Goal: Task Accomplishment & Management: Complete application form

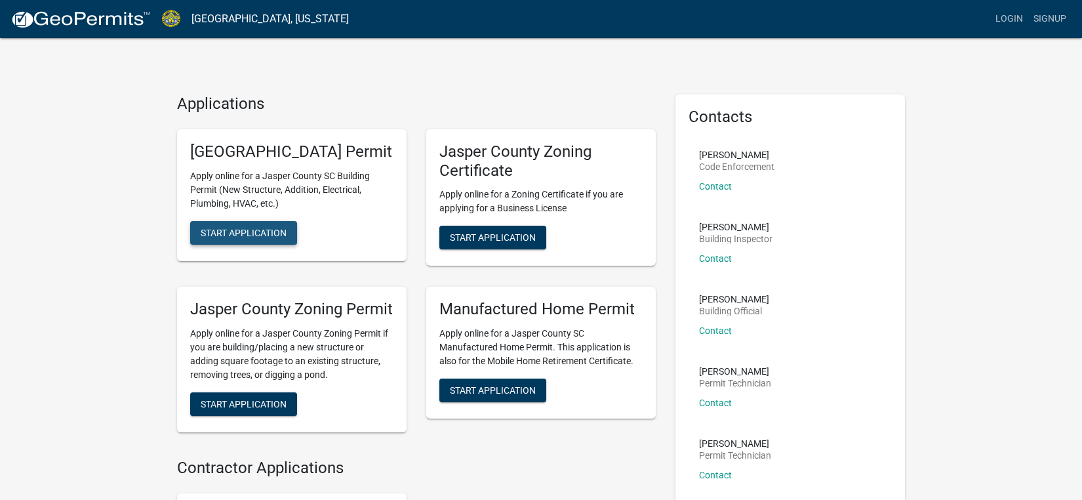
click at [248, 237] on span "Start Application" at bounding box center [244, 232] width 86 height 10
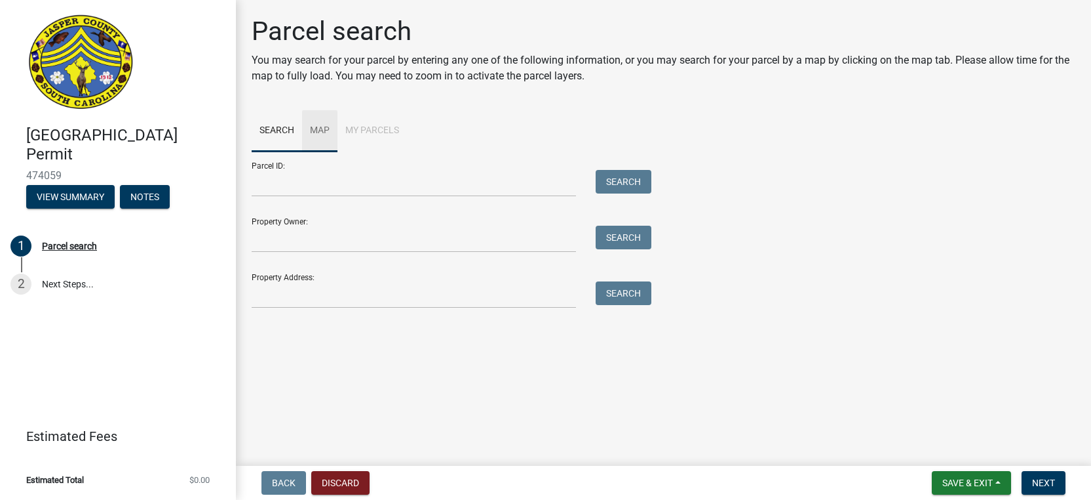
click at [317, 130] on link "Map" at bounding box center [319, 131] width 35 height 42
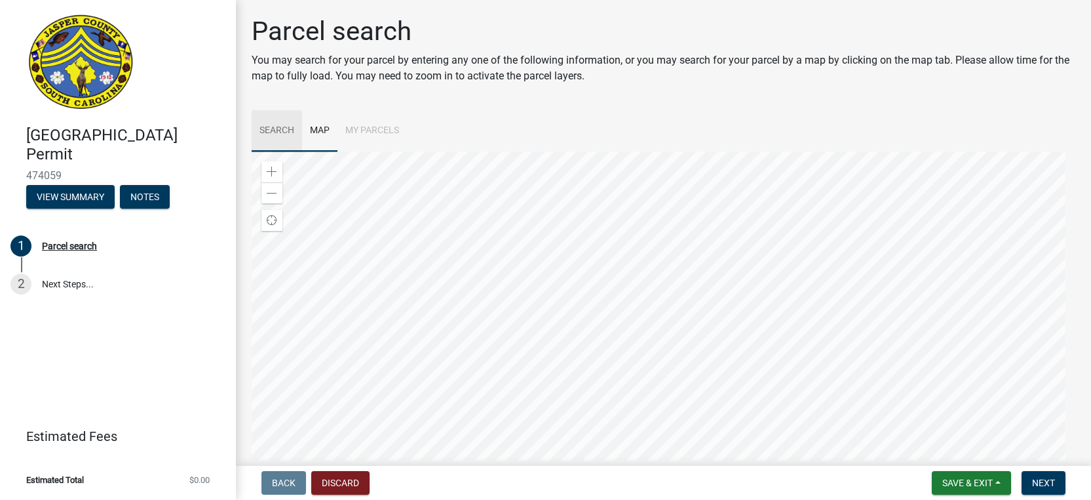
click at [281, 126] on link "Search" at bounding box center [277, 131] width 50 height 42
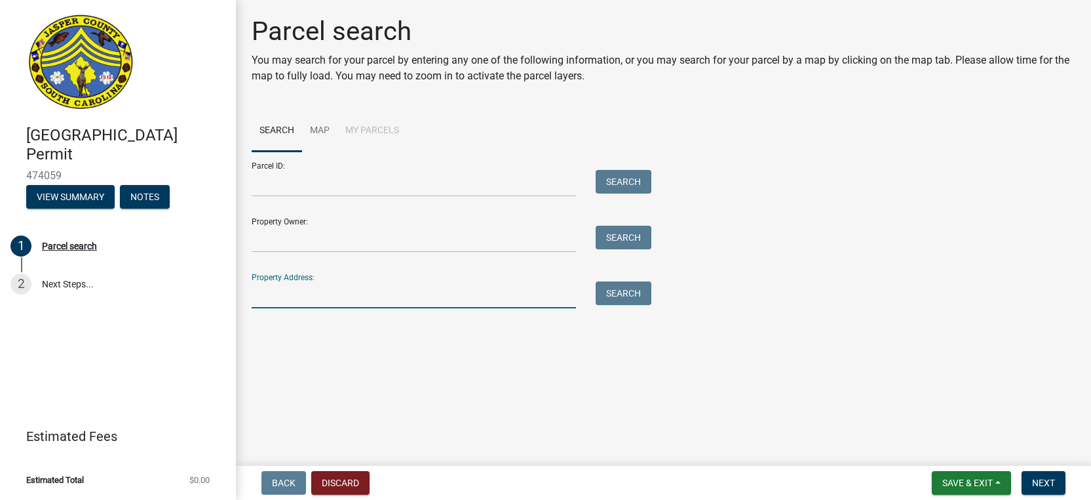
click at [502, 294] on input "Property Address:" at bounding box center [414, 294] width 324 height 27
type input "[STREET_ADDRESS]"
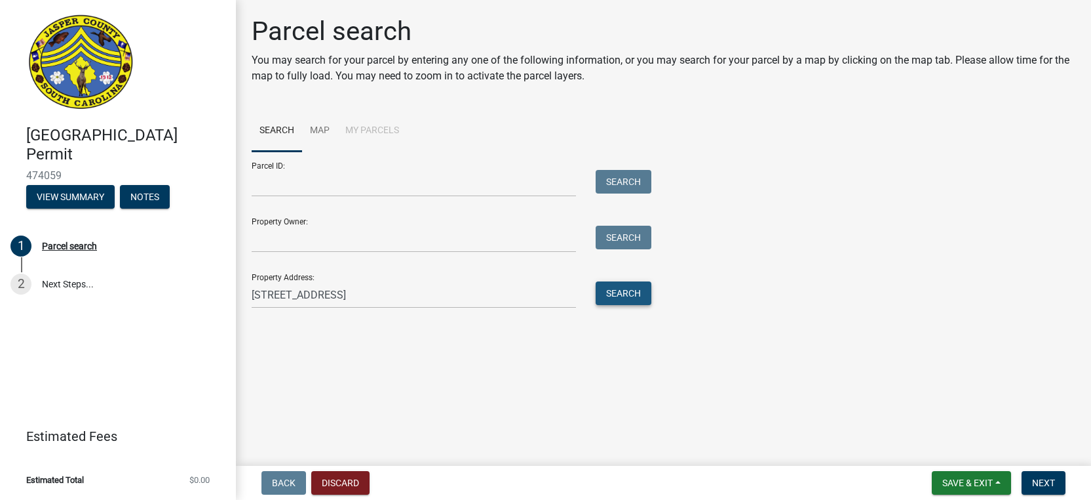
click at [629, 296] on button "Search" at bounding box center [624, 293] width 56 height 24
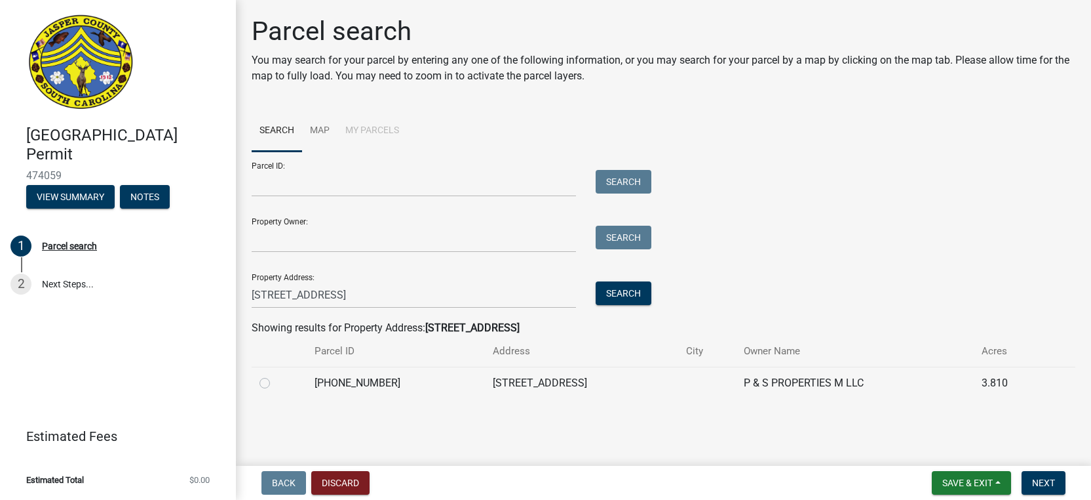
click at [275, 375] on label at bounding box center [275, 375] width 0 height 0
click at [275, 383] on input "radio" at bounding box center [279, 379] width 9 height 9
radio input "true"
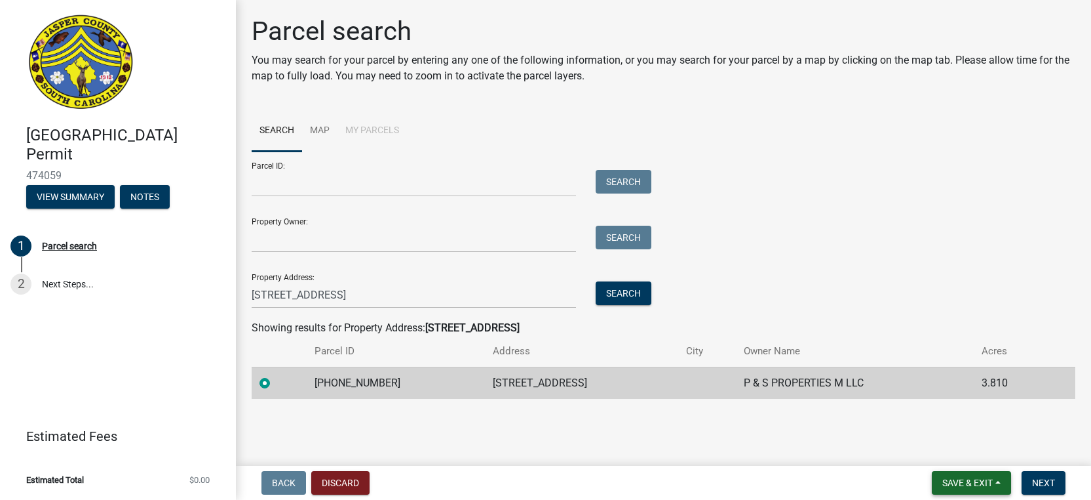
click at [951, 484] on span "Save & Exit" at bounding box center [968, 482] width 50 height 10
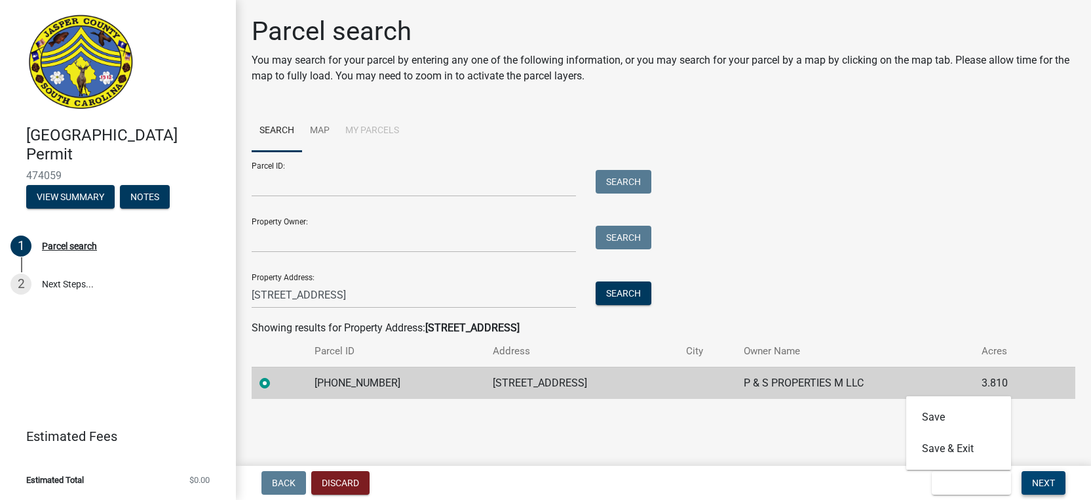
click at [1046, 485] on span "Next" at bounding box center [1043, 482] width 23 height 10
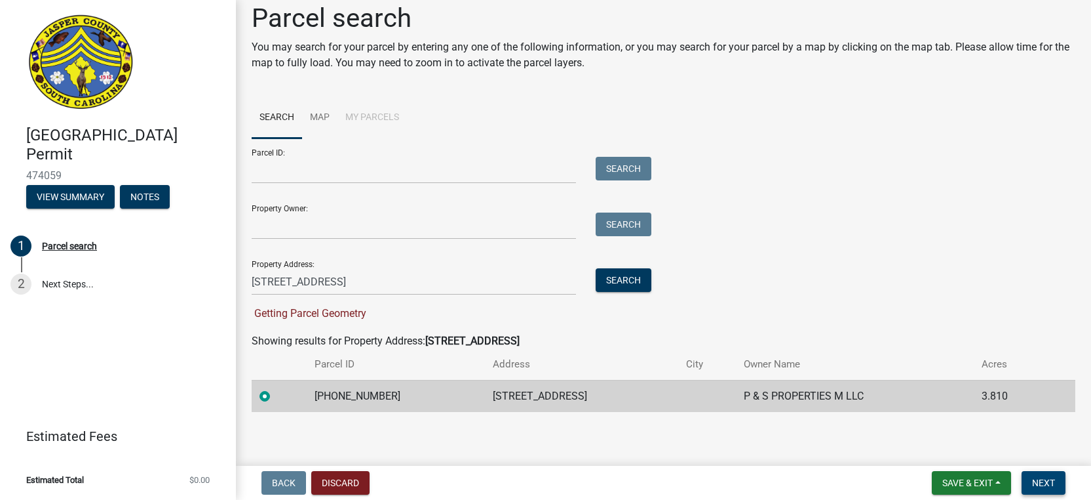
scroll to position [16, 0]
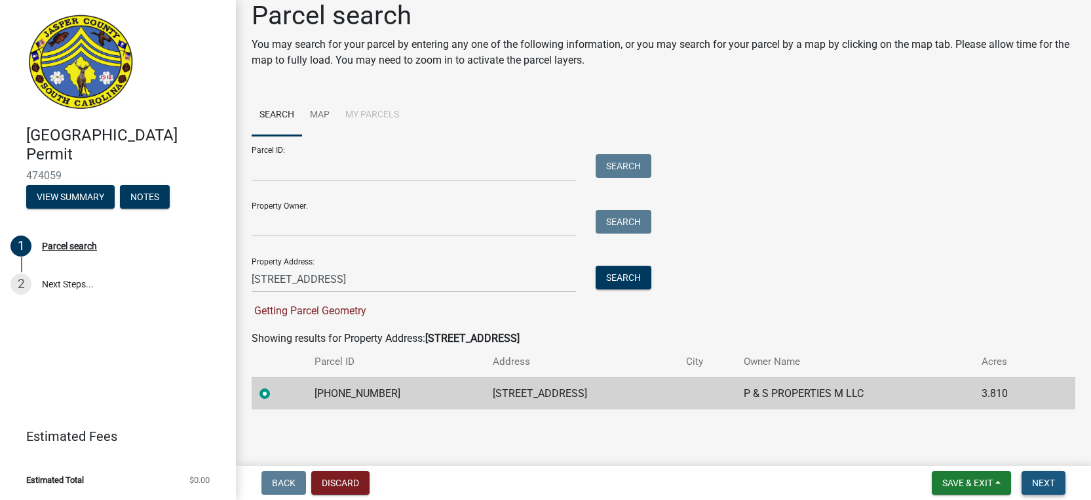
click at [1049, 483] on span "Next" at bounding box center [1043, 482] width 23 height 10
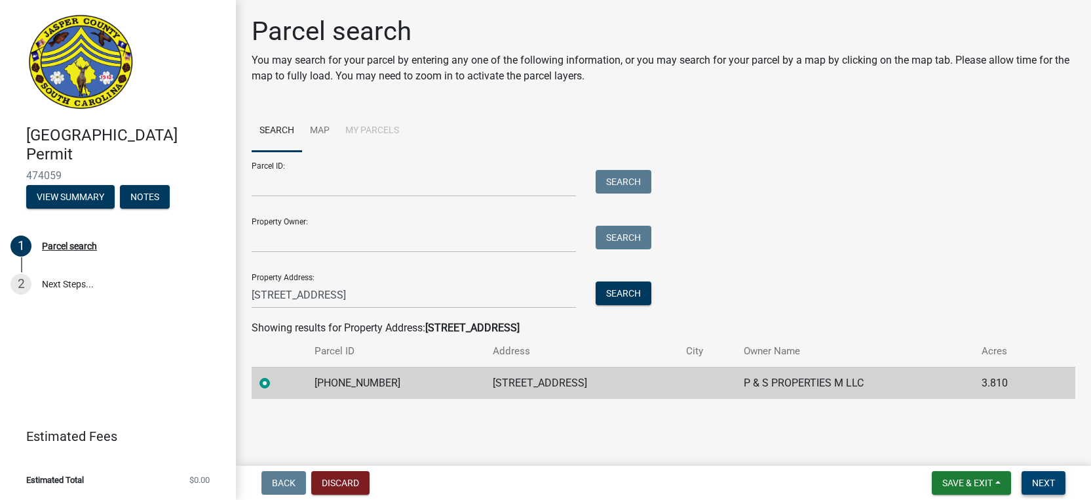
scroll to position [0, 0]
click at [1039, 488] on span "Next" at bounding box center [1043, 482] width 23 height 10
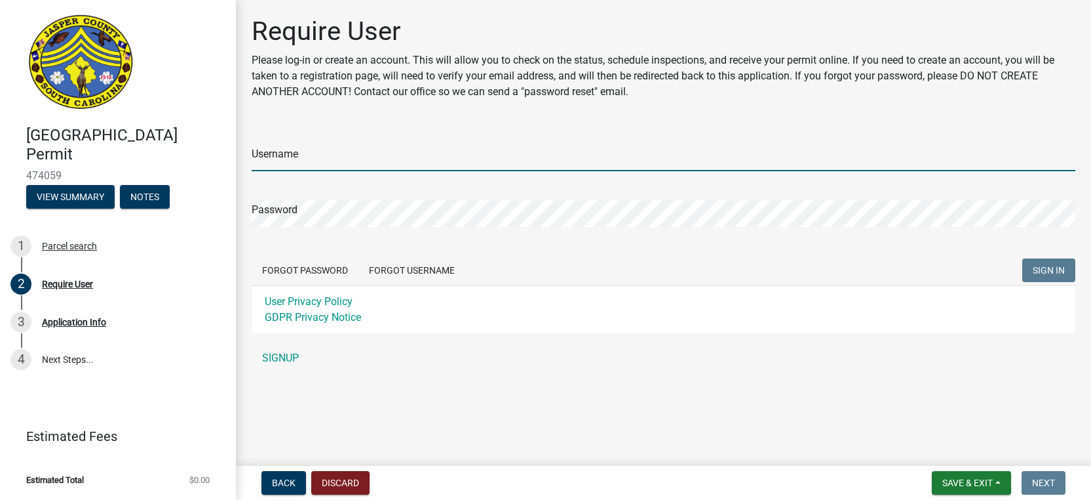
type input "Riterug01"
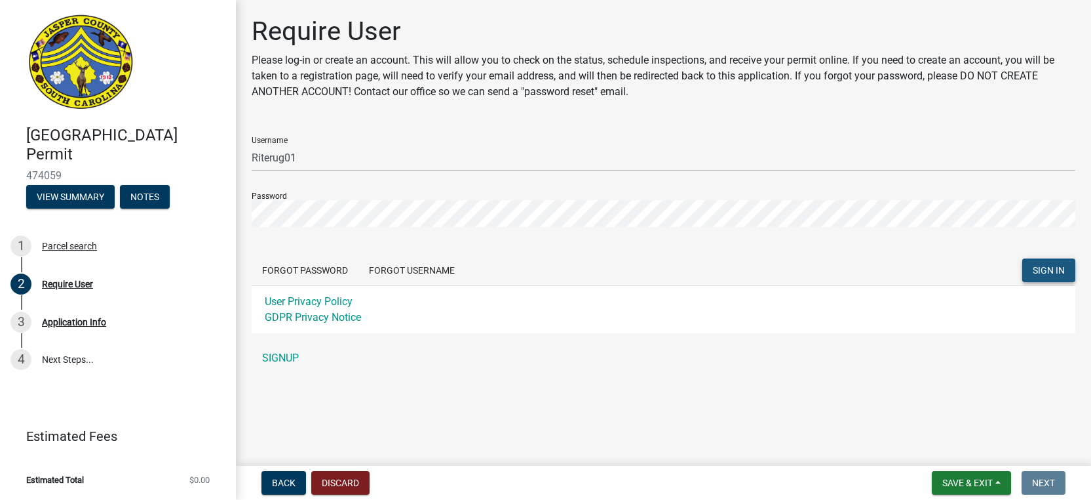
click at [1049, 269] on span "SIGN IN" at bounding box center [1049, 270] width 32 height 10
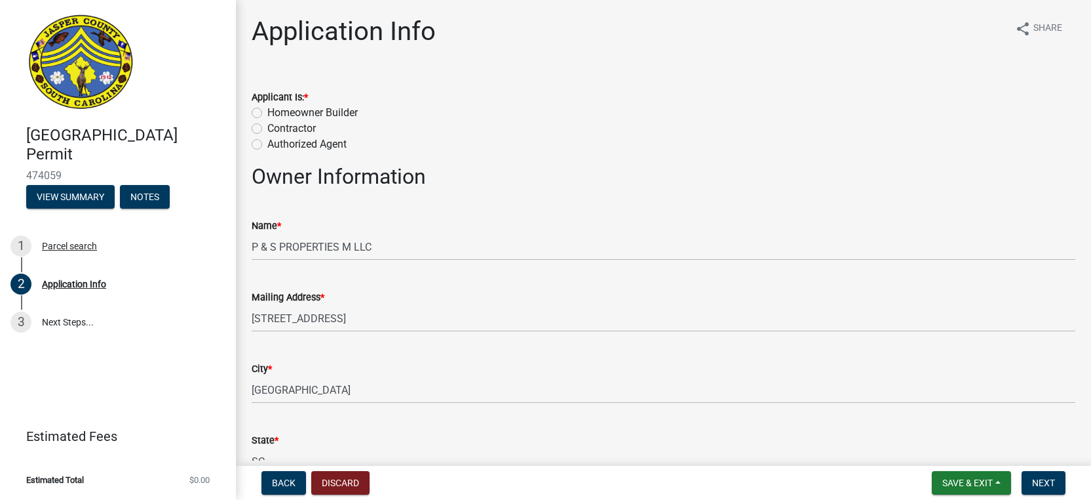
click at [267, 147] on label "Authorized Agent" at bounding box center [306, 144] width 79 height 16
click at [267, 145] on input "Authorized Agent" at bounding box center [271, 140] width 9 height 9
radio input "true"
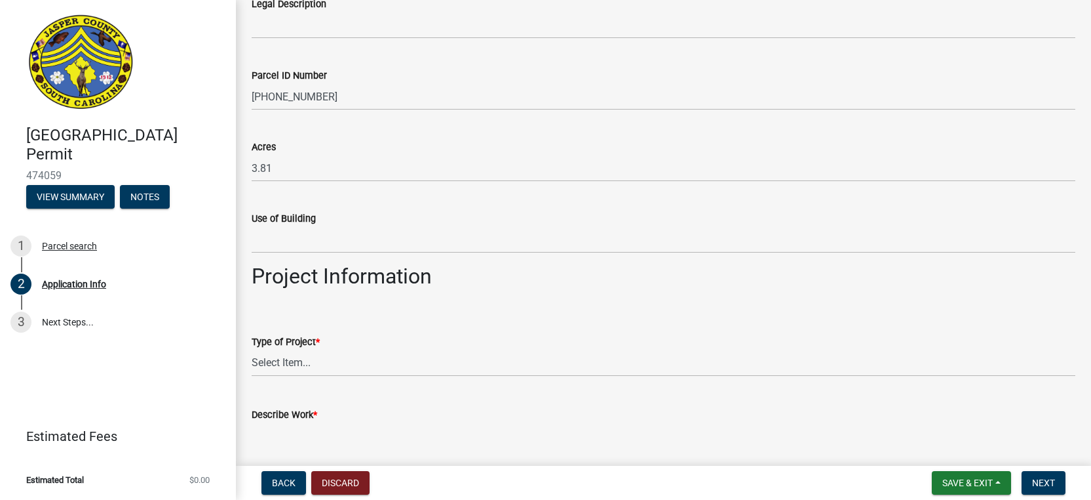
scroll to position [1573, 0]
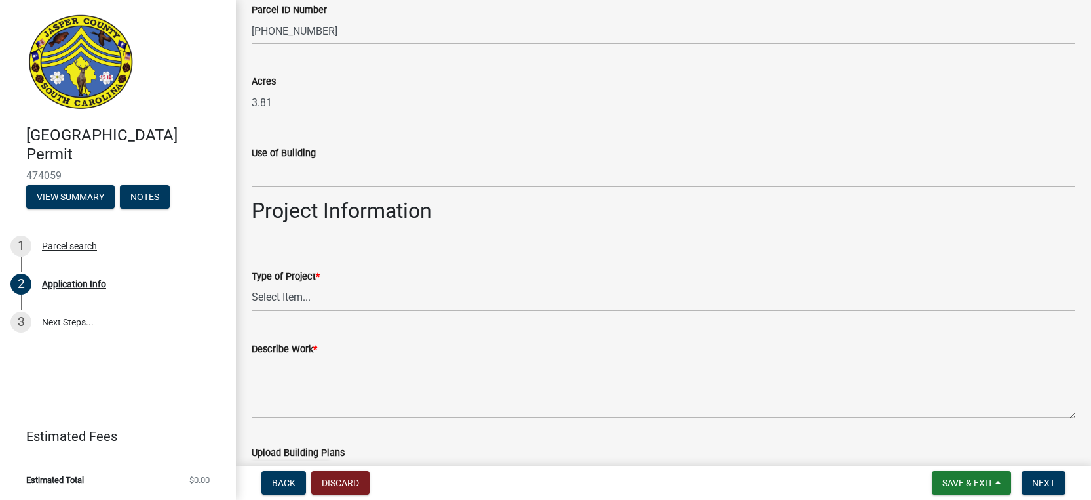
click at [307, 294] on select "Select Item... Construction Trailer/Shipping Container Residential Demolition C…" at bounding box center [664, 297] width 824 height 27
click at [302, 296] on select "Select Item... Construction Trailer/Shipping Container Residential Demolition C…" at bounding box center [664, 297] width 824 height 27
click at [252, 284] on select "Select Item... Construction Trailer/Shipping Container Residential Demolition C…" at bounding box center [664, 297] width 824 height 27
select select "9ee69ee8-4d28-486b-bc7b-e904e70aa828"
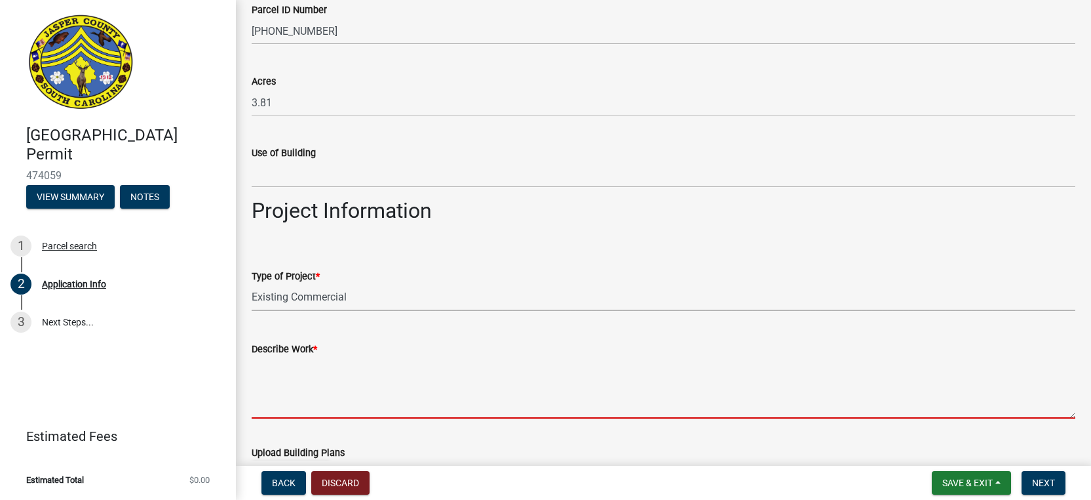
click at [285, 372] on textarea "Describe Work *" at bounding box center [664, 388] width 824 height 62
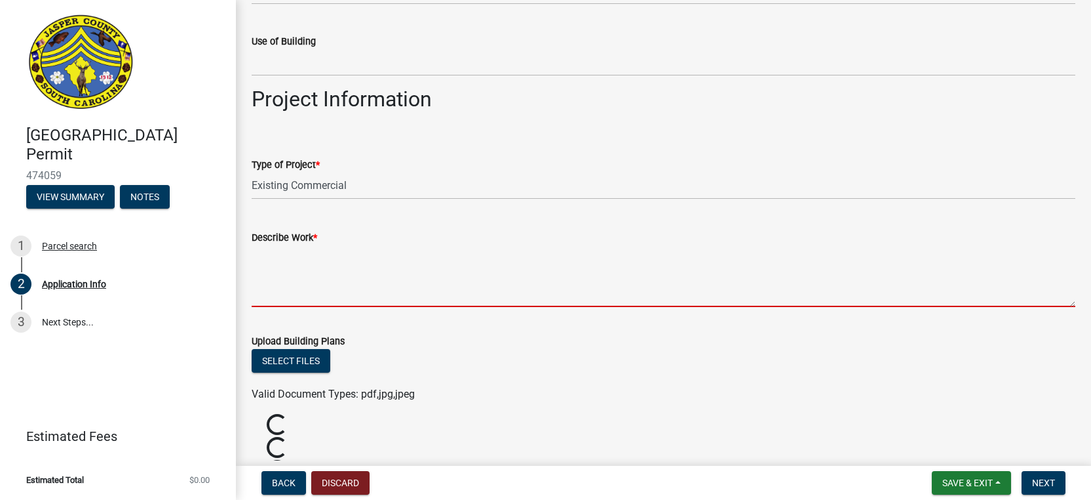
scroll to position [1770, 0]
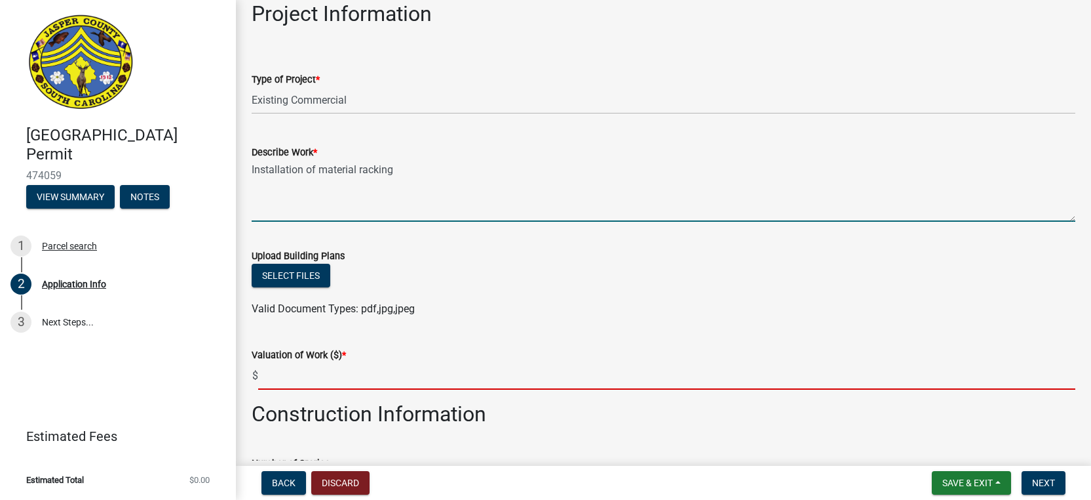
click at [287, 380] on input "text" at bounding box center [666, 376] width 817 height 27
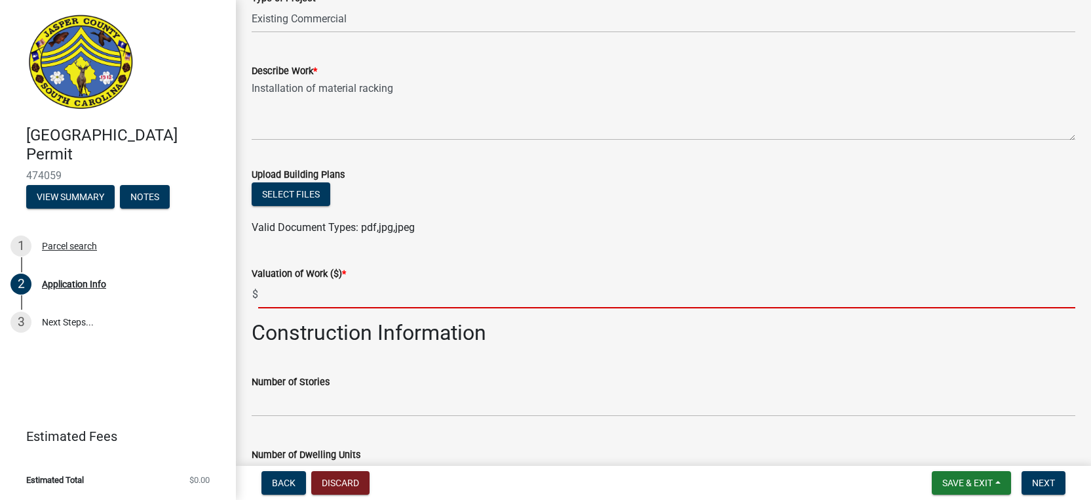
scroll to position [1739, 0]
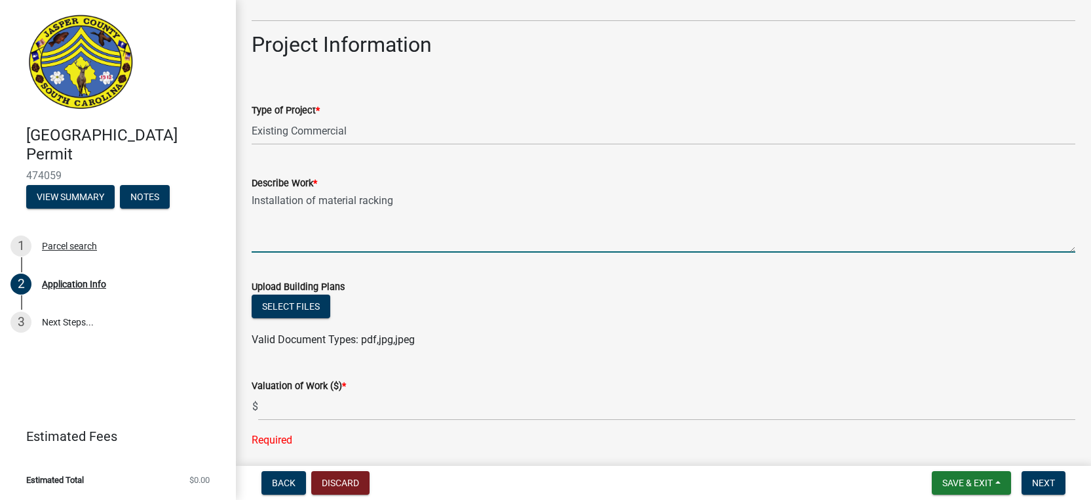
click at [414, 208] on textarea "Installation of material racking" at bounding box center [664, 222] width 824 height 62
click at [573, 199] on textarea "Installation of material racking - spoke to [PERSON_NAME], he said a S! permit …" at bounding box center [664, 222] width 824 height 62
click at [679, 196] on textarea "Installation of material racking - spoke to [PERSON_NAME], he said a S1 permit …" at bounding box center [664, 222] width 824 height 62
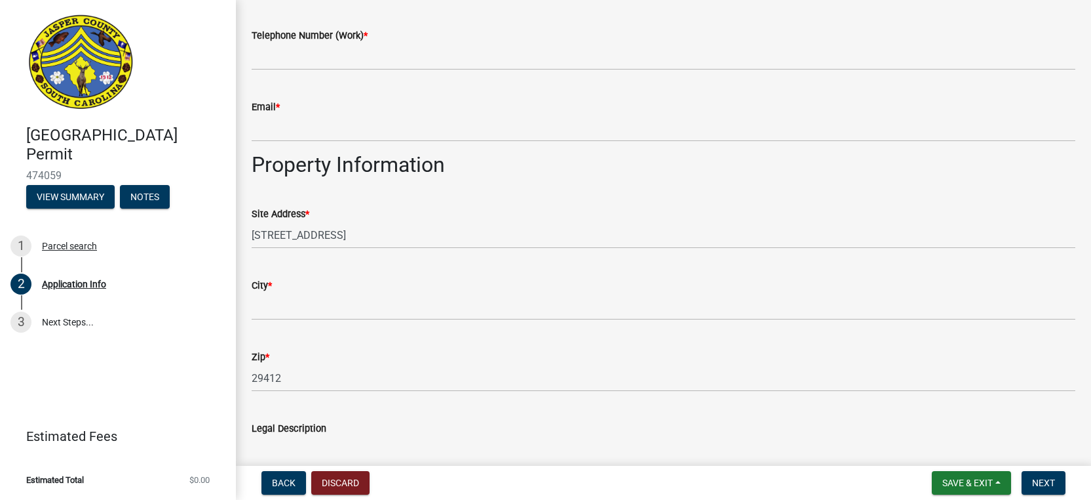
scroll to position [821, 0]
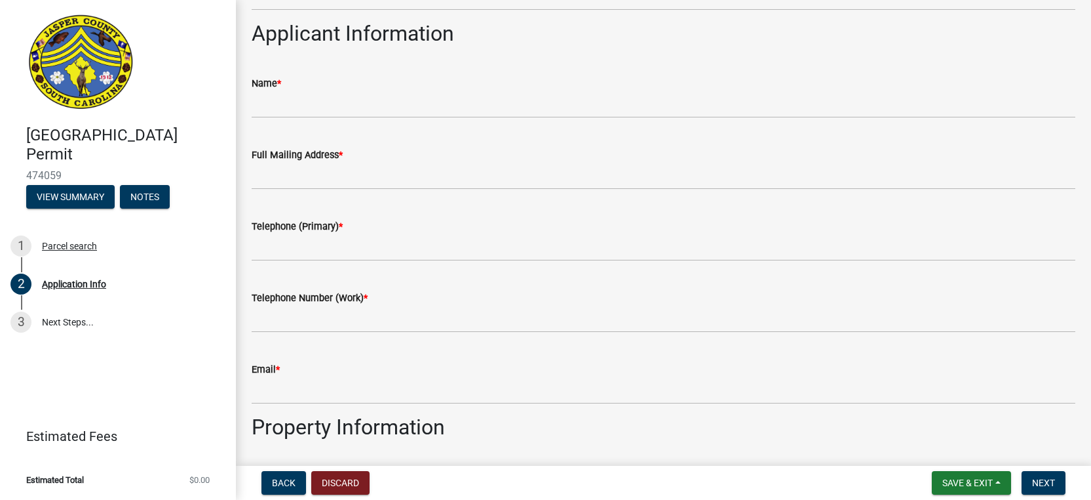
type textarea "Installation of material racking - spoke to [PERSON_NAME], he said a S1 permit …"
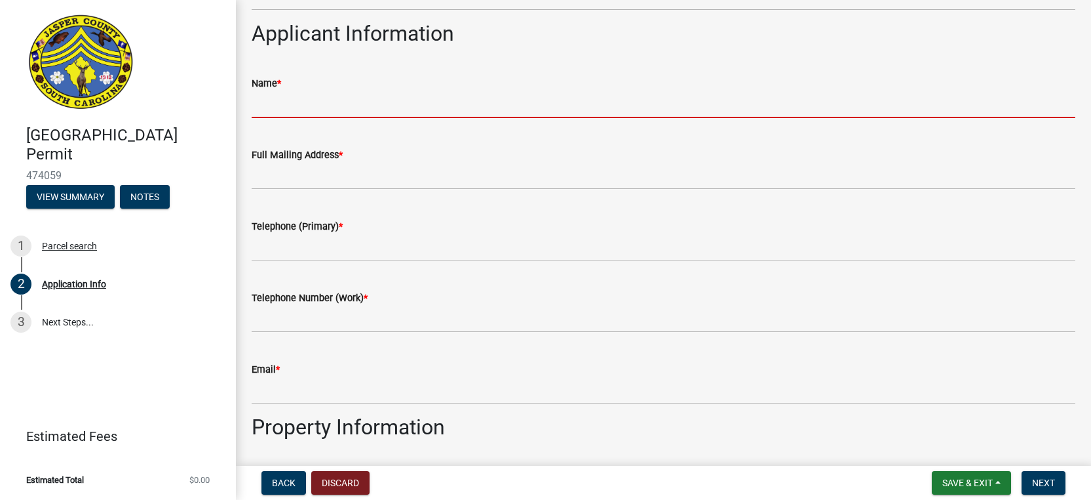
click at [293, 105] on input "Name *" at bounding box center [664, 104] width 824 height 27
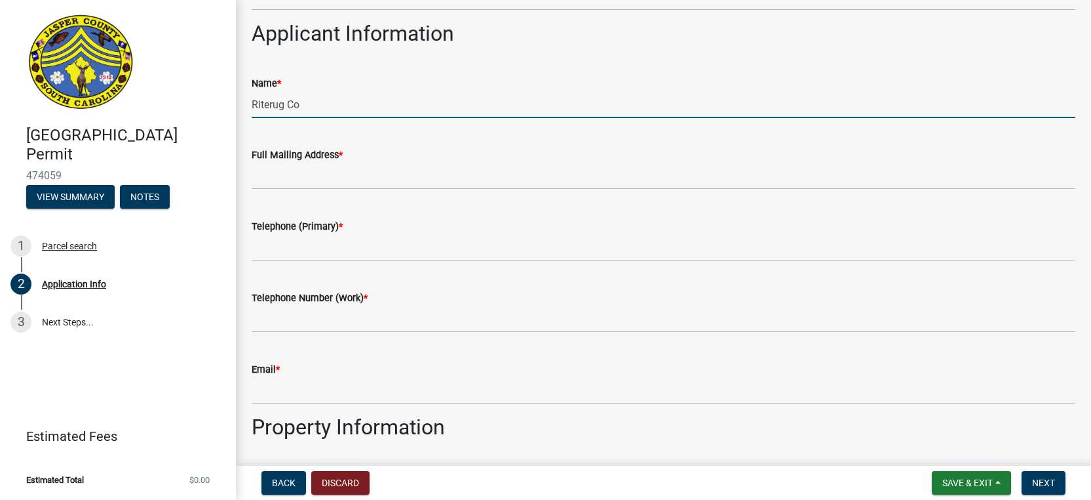
type input "Riterug Co"
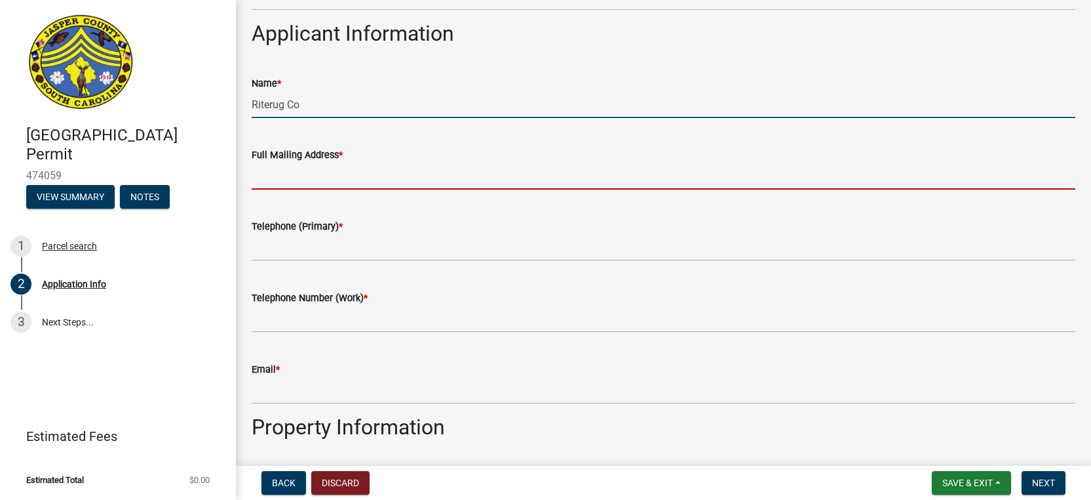
click at [286, 175] on input "Full Mailing Address *" at bounding box center [664, 176] width 824 height 27
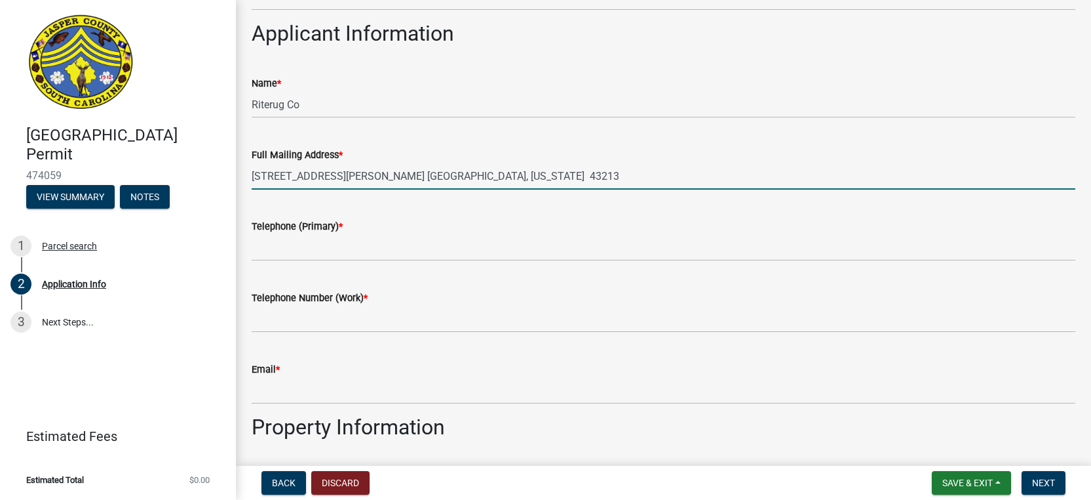
type input "[STREET_ADDRESS][PERSON_NAME] [GEOGRAPHIC_DATA], [US_STATE] 43213"
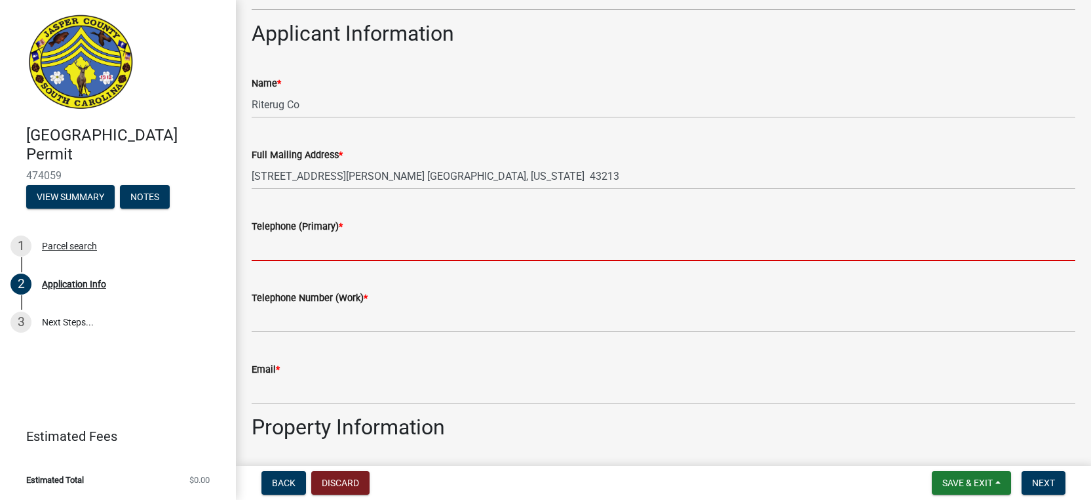
click at [284, 254] on input "Telephone (Primary) *" at bounding box center [664, 247] width 824 height 27
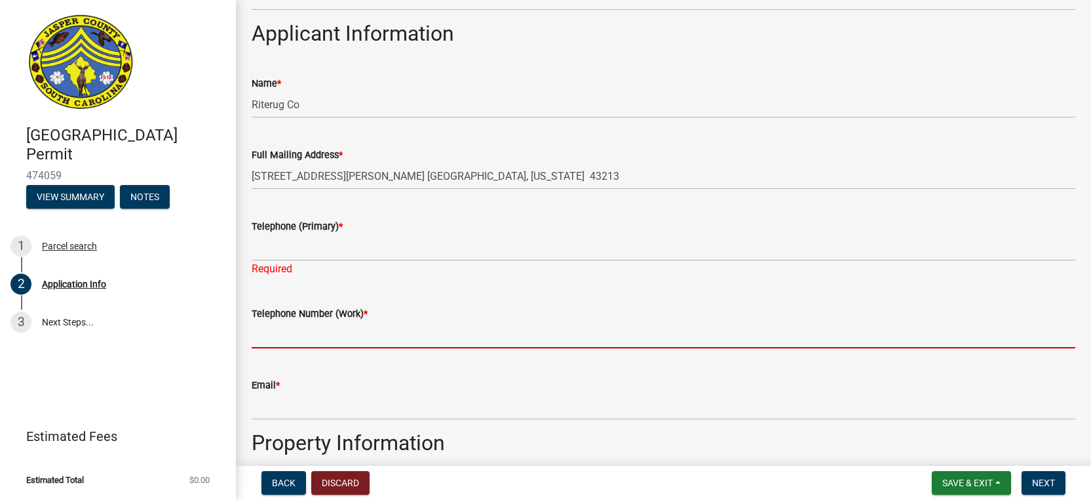
click at [283, 315] on form "Telephone Number (Work) *" at bounding box center [664, 326] width 824 height 43
click at [612, 228] on div "Telephone (Primary) *" at bounding box center [664, 226] width 824 height 16
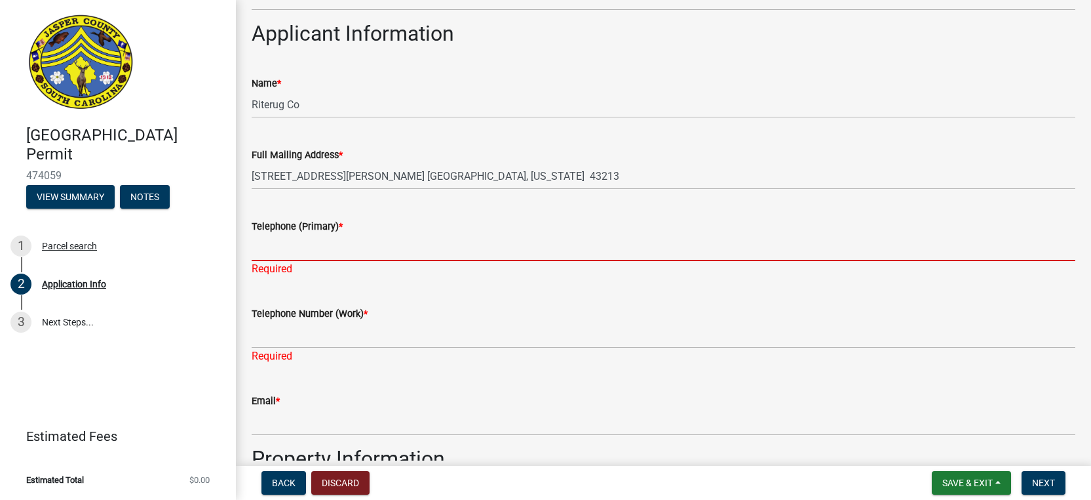
click at [257, 248] on input "Telephone (Primary) *" at bounding box center [664, 247] width 824 height 27
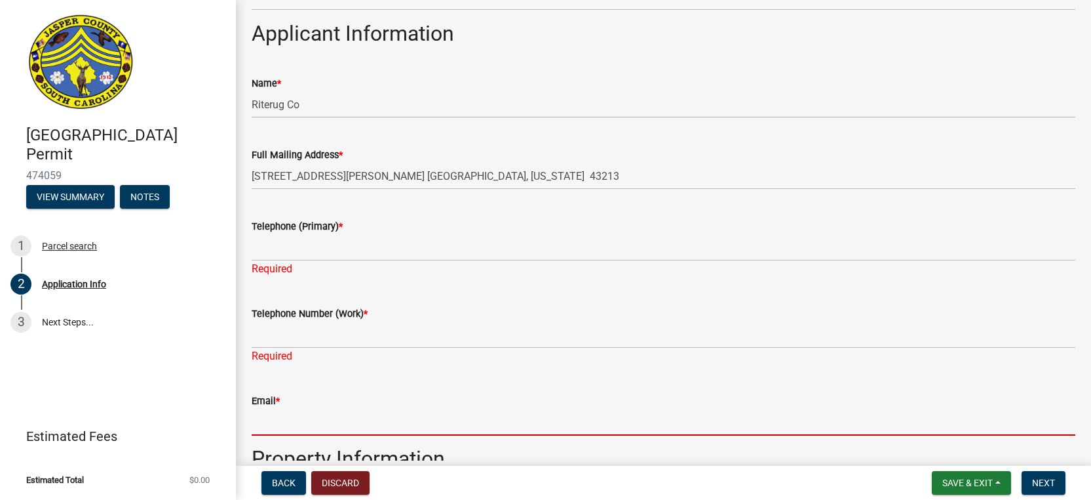
click at [258, 420] on input "Email *" at bounding box center [664, 421] width 824 height 27
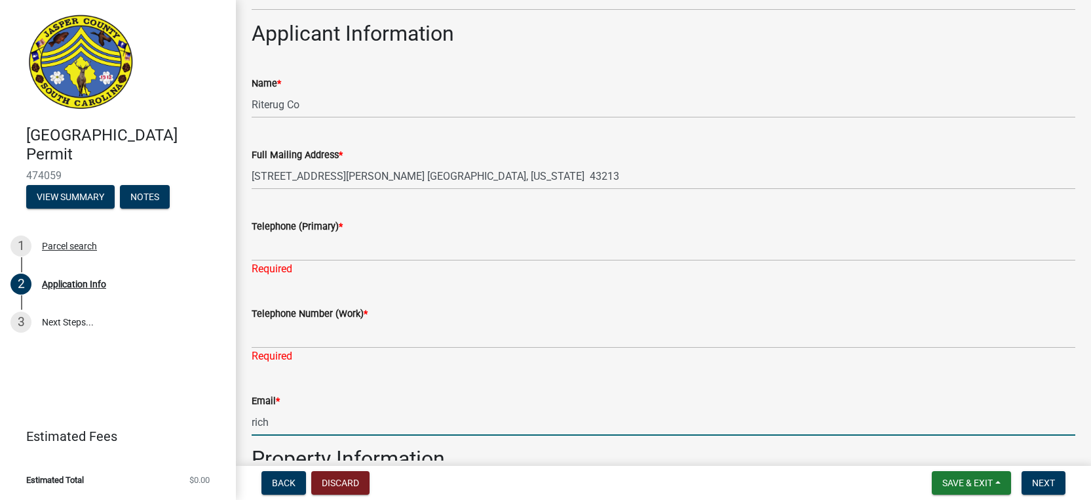
type input "[EMAIL_ADDRESS][DOMAIN_NAME]"
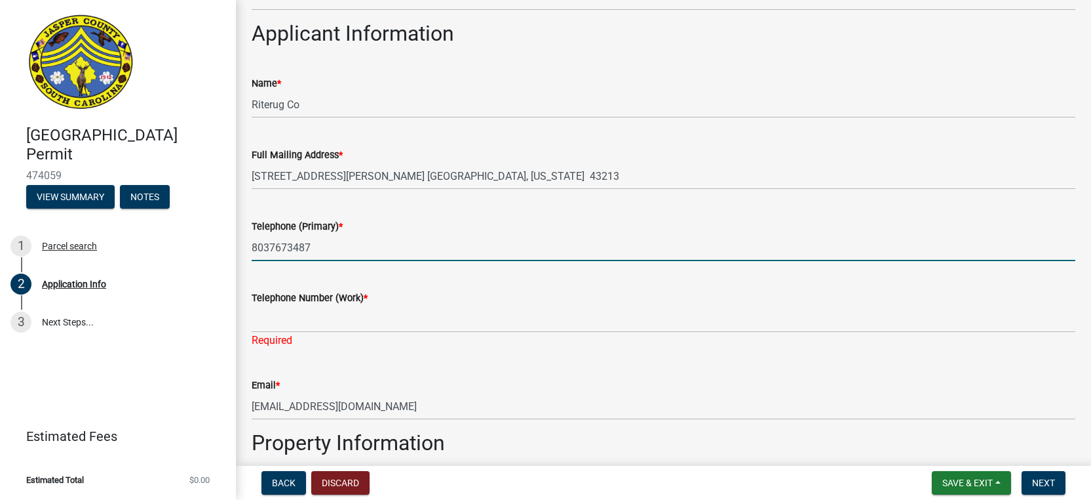
drag, startPoint x: 270, startPoint y: 250, endPoint x: 315, endPoint y: 252, distance: 45.3
click at [315, 252] on input "8037673487" at bounding box center [664, 247] width 824 height 27
type input "8035422643"
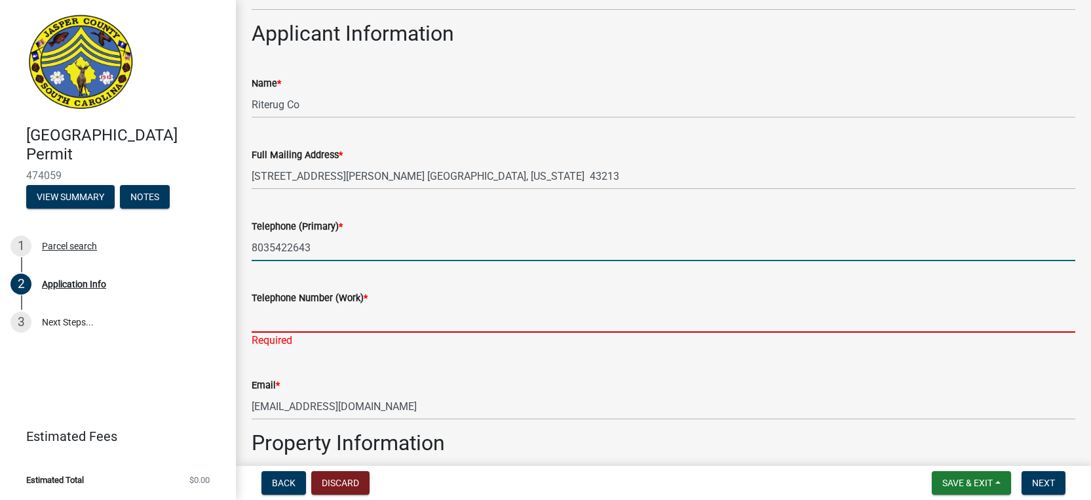
click at [282, 314] on input "Telephone Number (Work) *" at bounding box center [664, 318] width 824 height 27
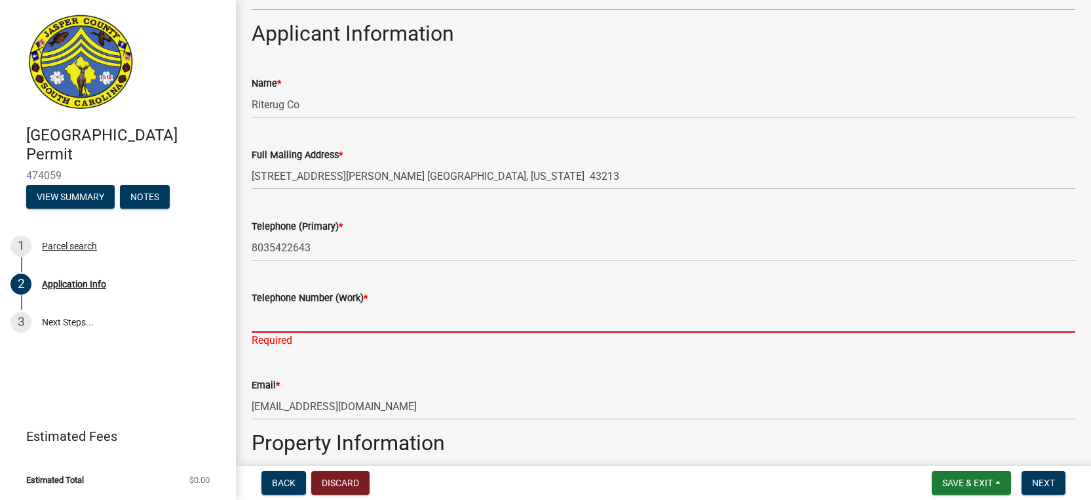
click at [290, 318] on input "Telephone Number (Work) *" at bounding box center [664, 318] width 824 height 27
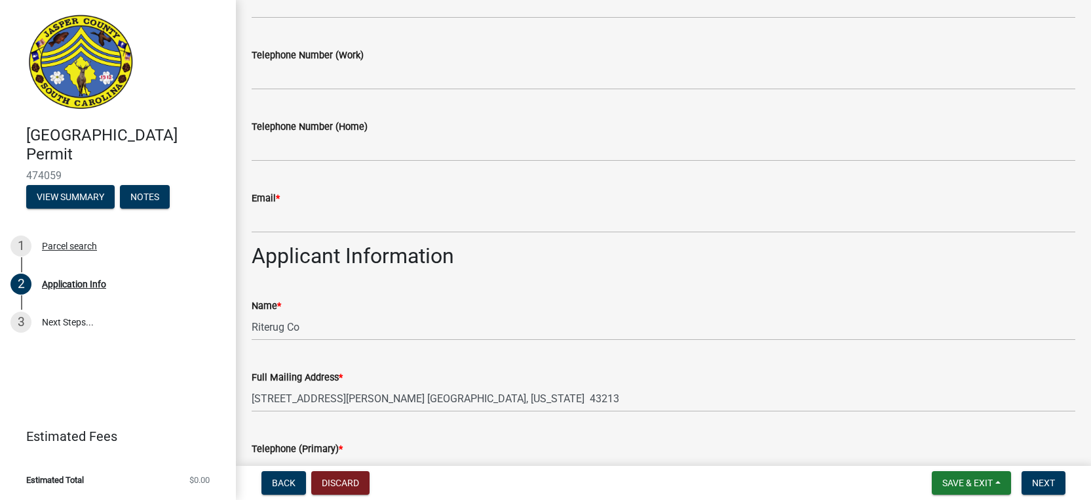
scroll to position [559, 0]
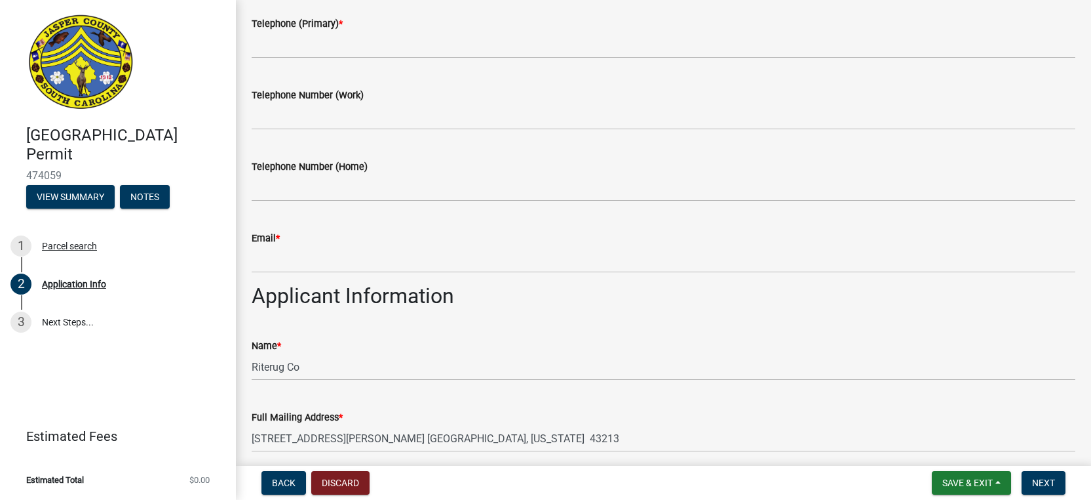
type input "6149270005 [PERSON_NAME]"
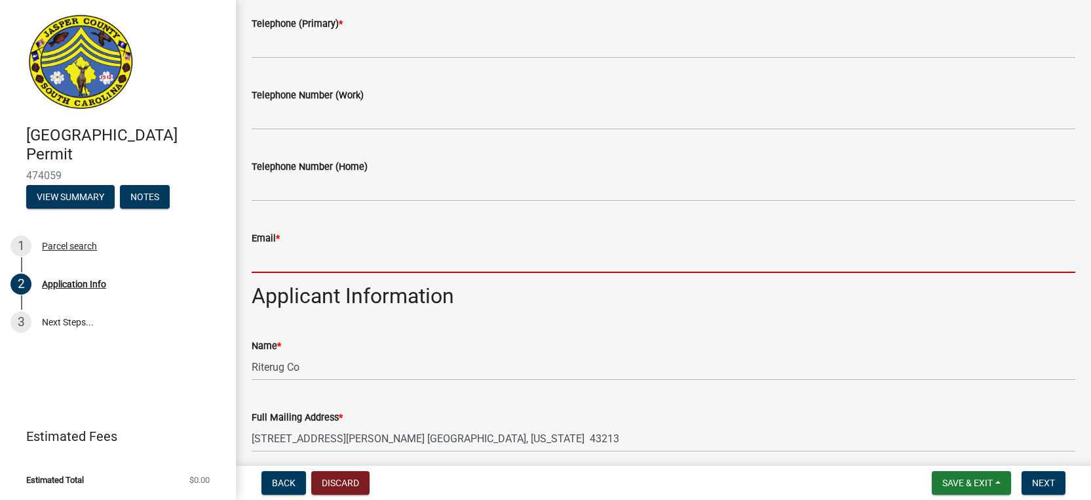
click at [298, 259] on input "Email *" at bounding box center [664, 259] width 824 height 27
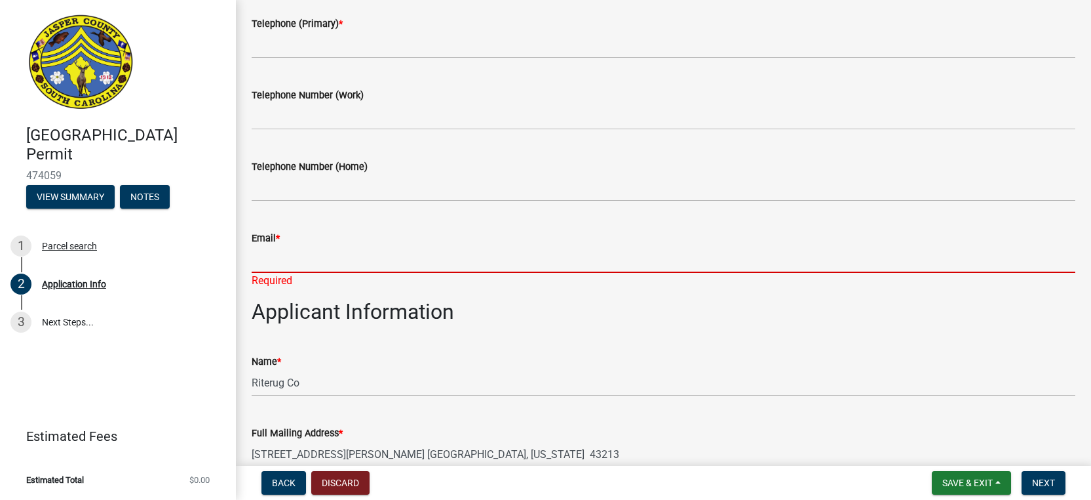
click at [278, 269] on input "Email *" at bounding box center [664, 259] width 824 height 27
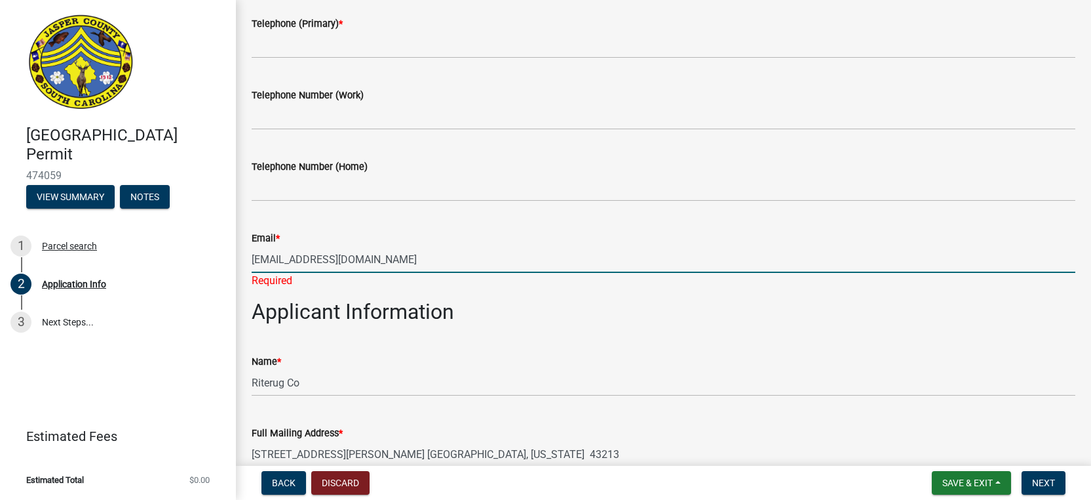
type input "[EMAIL_ADDRESS][DOMAIN_NAME]"
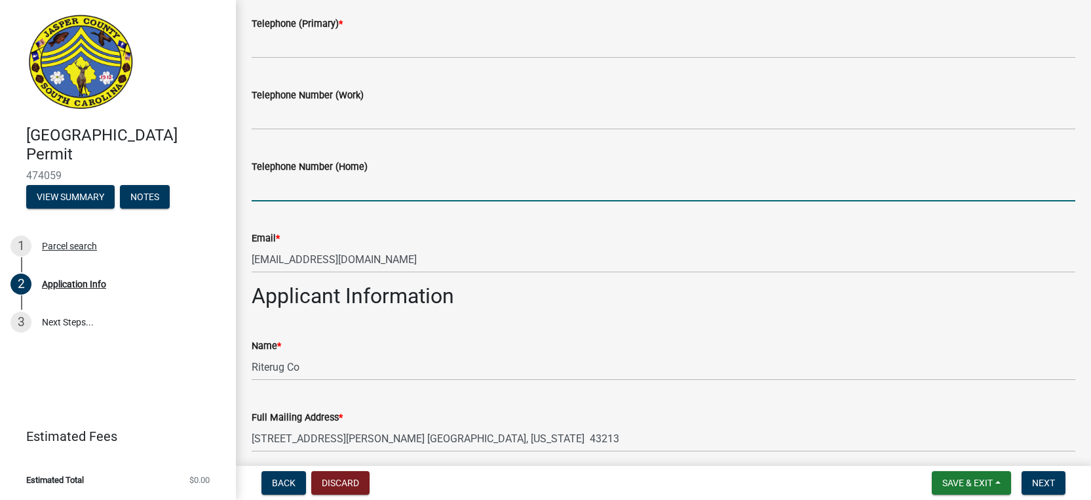
click at [343, 187] on input "Telephone Number (Home)" at bounding box center [664, 187] width 824 height 27
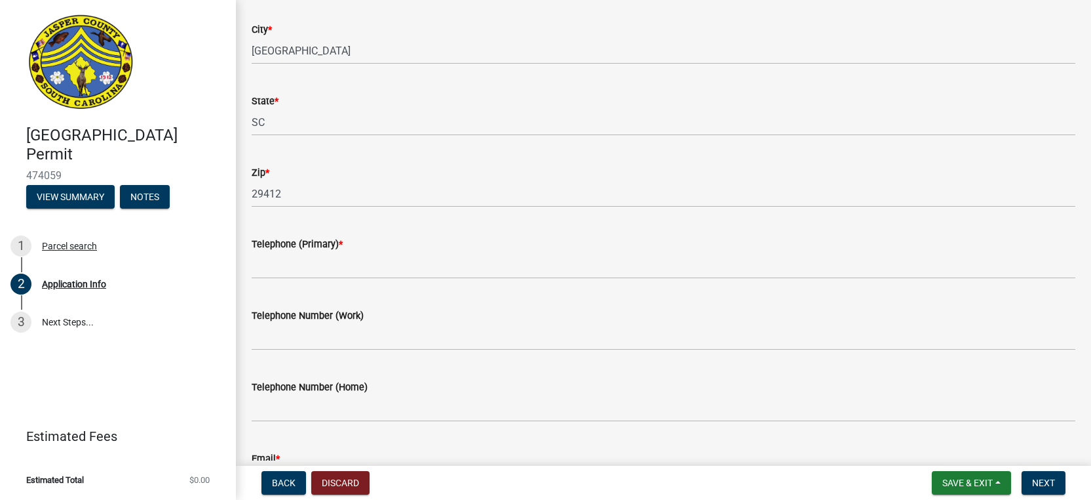
scroll to position [363, 0]
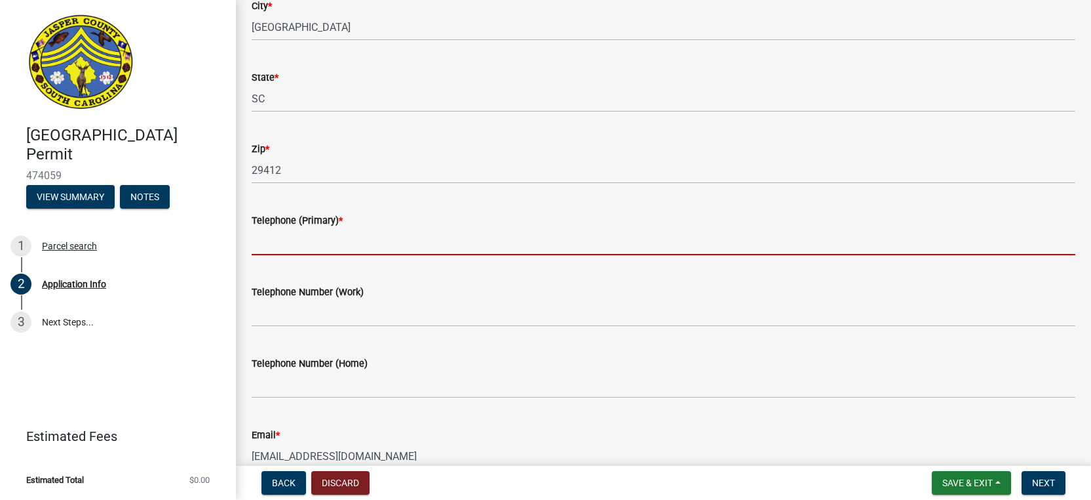
click at [277, 248] on input "Telephone (Primary) *" at bounding box center [664, 241] width 824 height 27
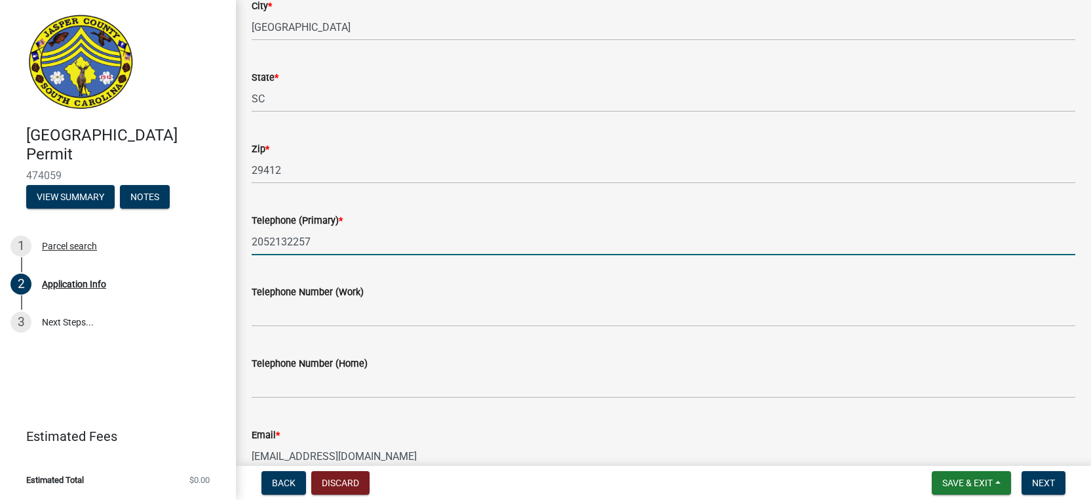
click at [393, 290] on div "Telephone Number (Work)" at bounding box center [664, 292] width 824 height 16
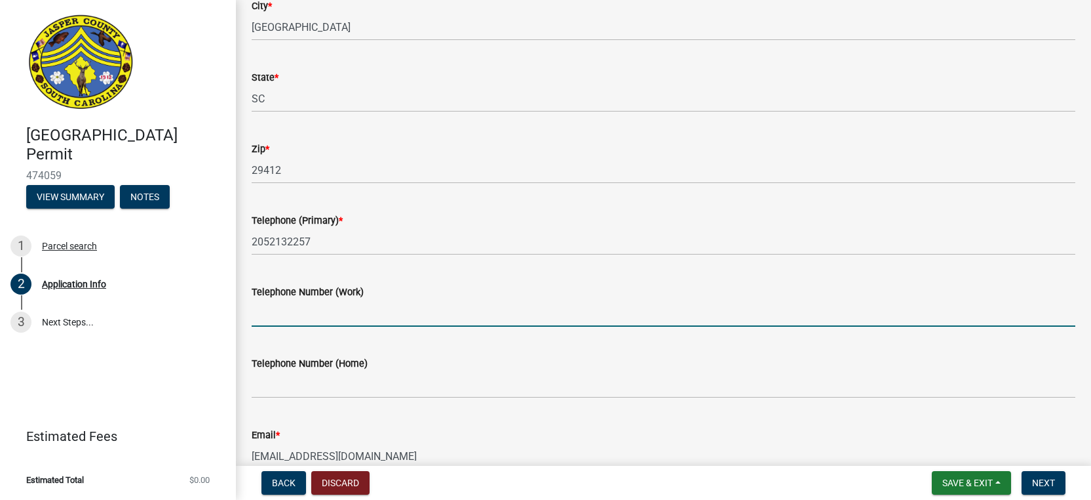
click at [374, 309] on input "Telephone Number (Work)" at bounding box center [664, 313] width 824 height 27
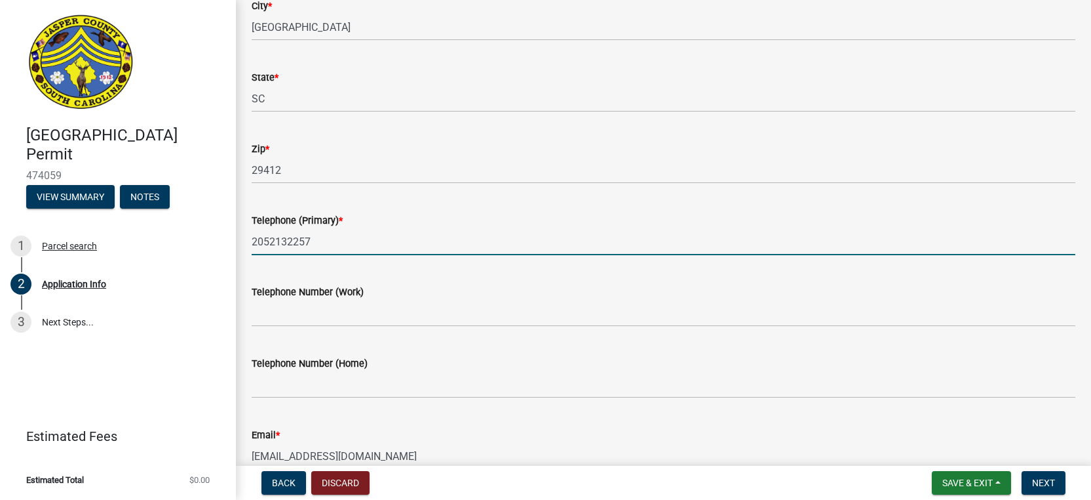
click at [267, 242] on input "2052132257" at bounding box center [664, 241] width 824 height 27
click at [288, 243] on input "205-2132257" at bounding box center [664, 241] width 824 height 27
type input "[PHONE_NUMBER]"
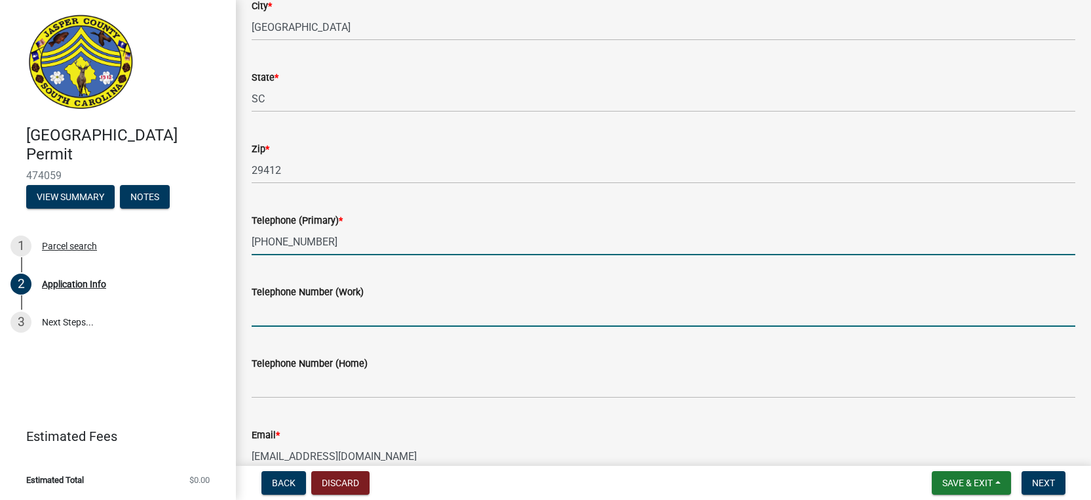
click at [342, 315] on input "Telephone Number (Work)" at bounding box center [664, 313] width 824 height 27
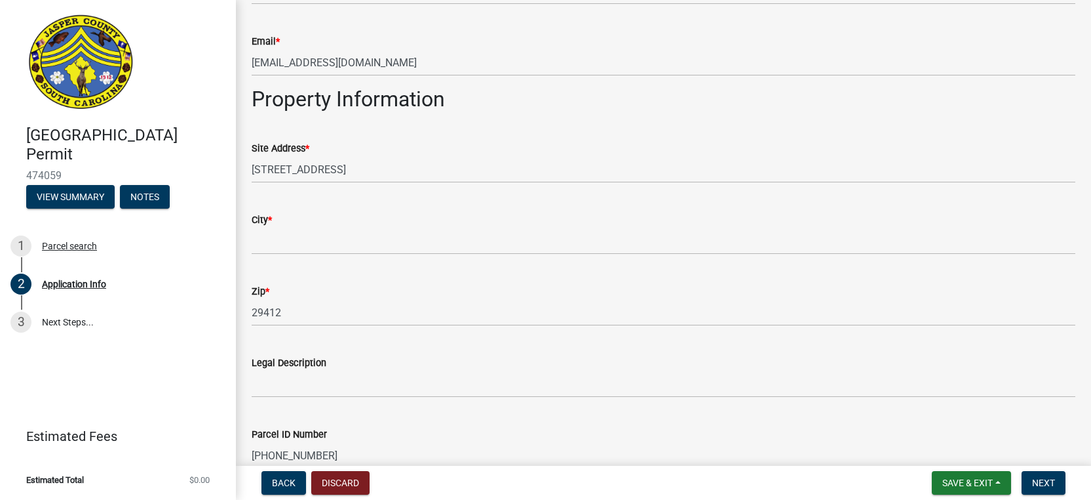
scroll to position [1215, 0]
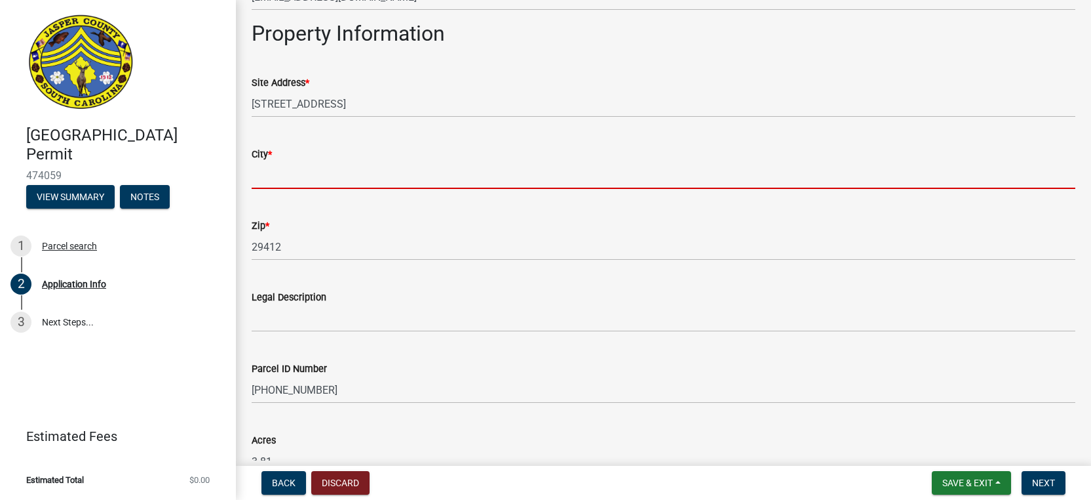
click at [303, 178] on input "City *" at bounding box center [664, 175] width 824 height 27
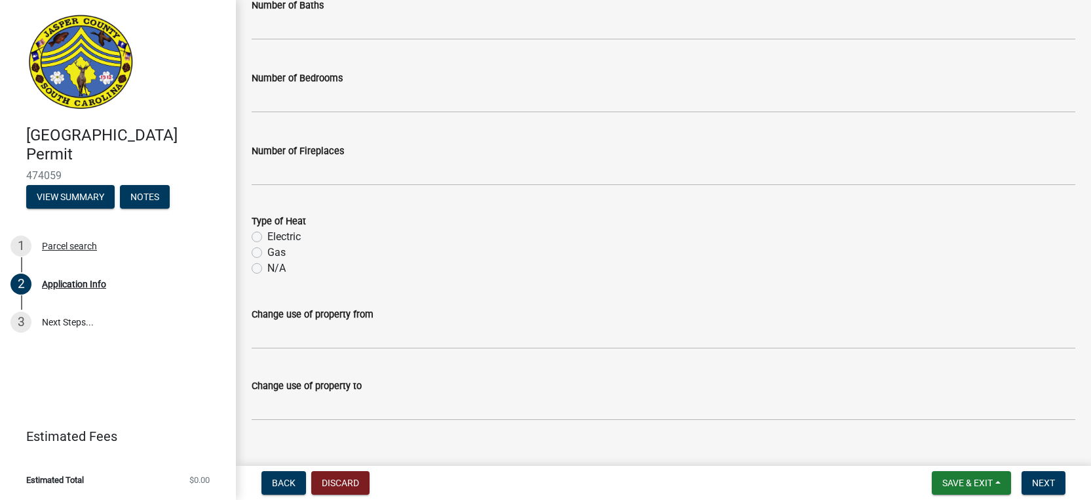
scroll to position [2421, 0]
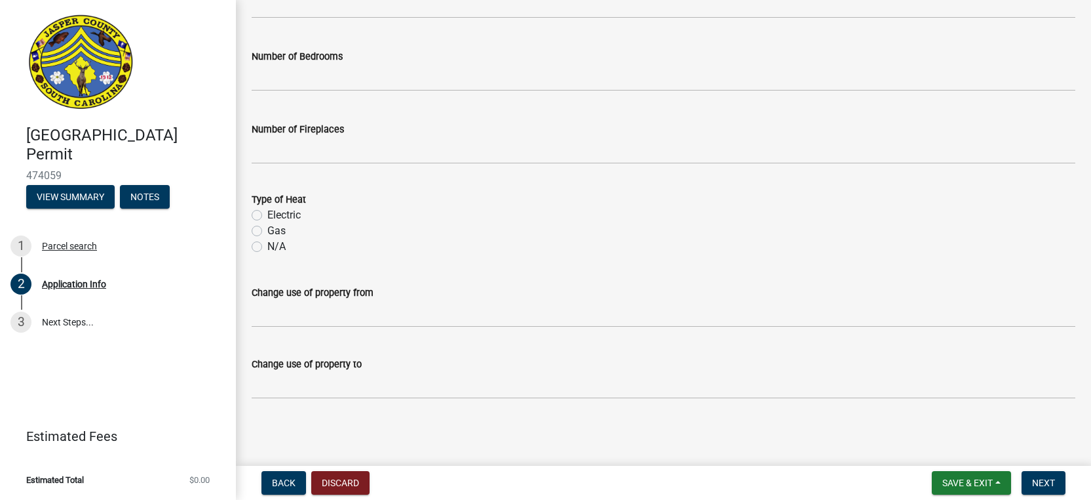
type input "Ridgeland"
